Goal: Task Accomplishment & Management: Use online tool/utility

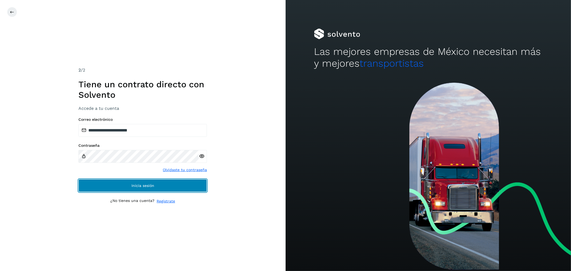
click at [124, 184] on button "Inicia sesión" at bounding box center [142, 185] width 129 height 13
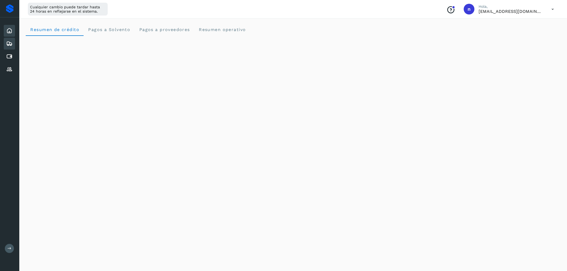
click at [10, 45] on icon at bounding box center [9, 43] width 6 height 6
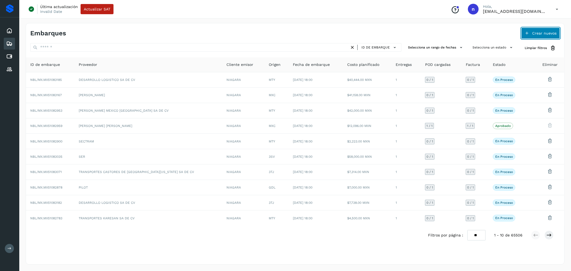
click at [534, 34] on span "Crear nuevos" at bounding box center [544, 33] width 24 height 4
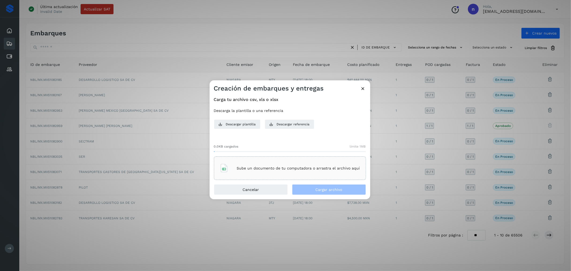
click at [317, 167] on p "Sube un documento de tu computadora o arrastra el archivo aquí" at bounding box center [298, 168] width 123 height 5
click at [334, 190] on span "Cargar archivo" at bounding box center [329, 190] width 27 height 4
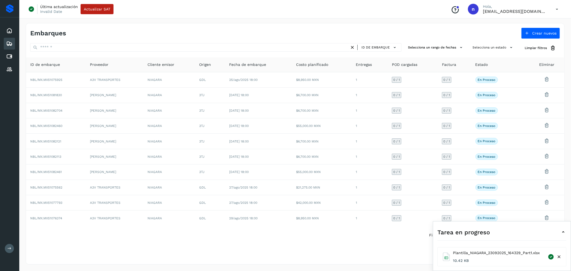
click at [563, 231] on icon at bounding box center [563, 232] width 6 height 6
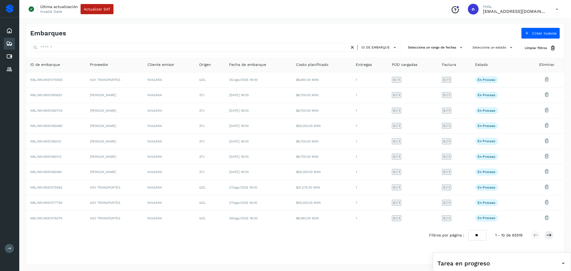
click at [556, 7] on icon at bounding box center [557, 9] width 11 height 11
click at [539, 33] on div "Cerrar sesión" at bounding box center [531, 34] width 64 height 10
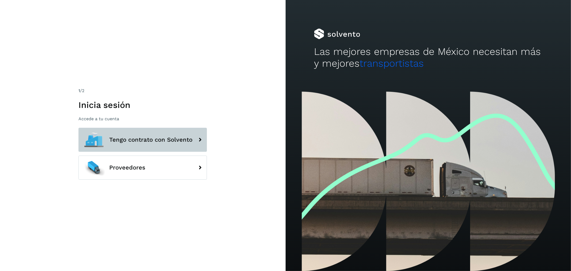
click at [134, 141] on span "Tengo contrato con Solvento" at bounding box center [150, 140] width 83 height 6
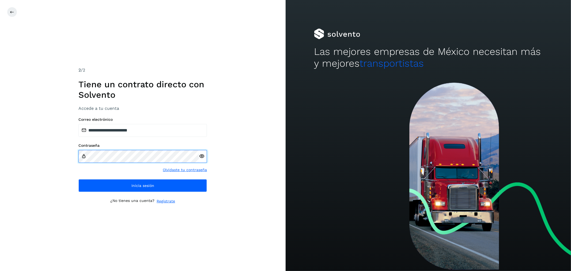
type input "**********"
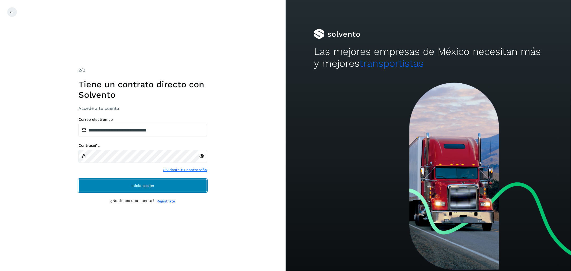
click at [156, 184] on button "Inicia sesión" at bounding box center [142, 185] width 129 height 13
